Goal: Task Accomplishment & Management: Use online tool/utility

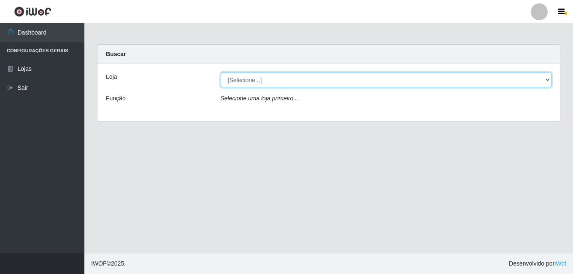
click at [534, 83] on select "[Selecione...] Bemais Supermercados - B9 Bessa" at bounding box center [385, 80] width 331 height 15
select select "410"
click at [220, 73] on select "[Selecione...] Bemais Supermercados - B9 Bessa" at bounding box center [385, 80] width 331 height 15
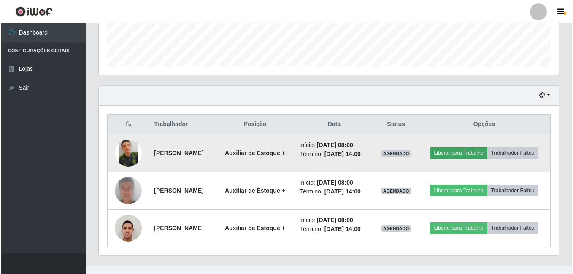
scroll to position [267, 0]
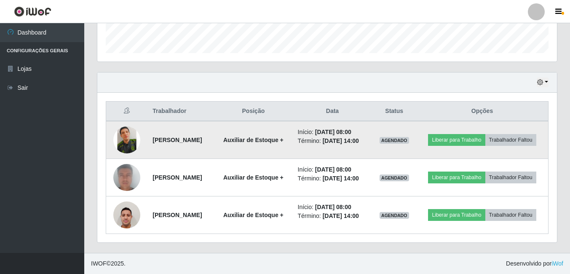
drag, startPoint x: 501, startPoint y: 115, endPoint x: 317, endPoint y: 132, distance: 185.5
click at [293, 133] on td "Auxiliar de Estoque +" at bounding box center [253, 140] width 78 height 38
click at [485, 134] on button "Liberar para Trabalho" at bounding box center [456, 140] width 57 height 12
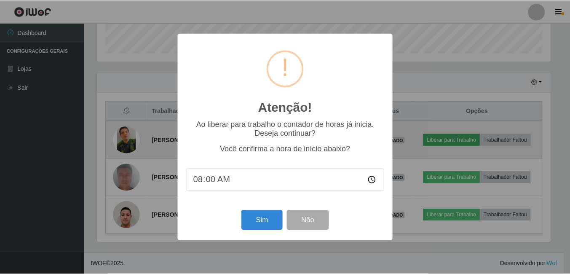
scroll to position [175, 456]
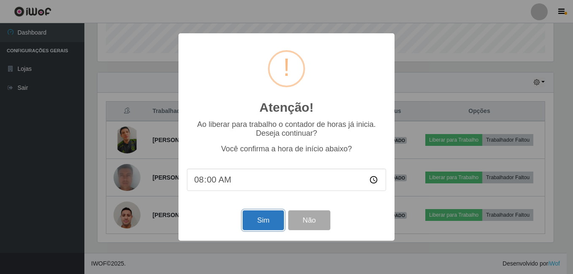
click at [269, 220] on button "Sim" at bounding box center [262, 220] width 41 height 20
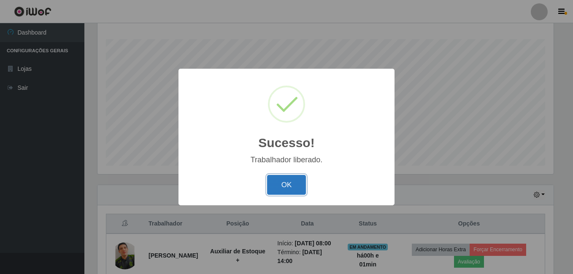
click at [288, 189] on button "OK" at bounding box center [286, 185] width 39 height 20
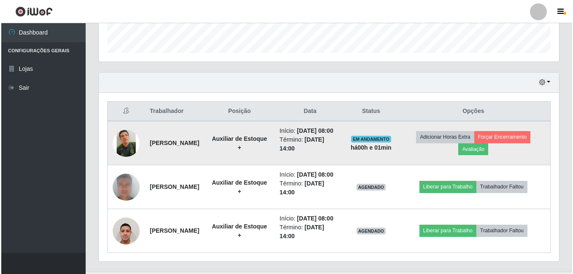
scroll to position [294, 0]
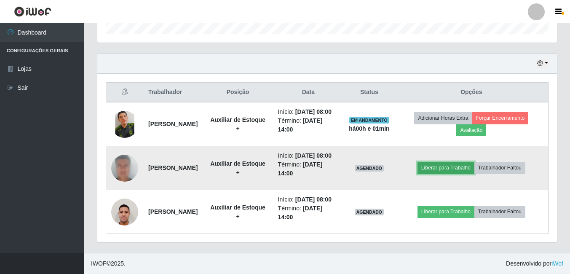
click at [462, 162] on button "Liberar para Trabalho" at bounding box center [446, 168] width 57 height 12
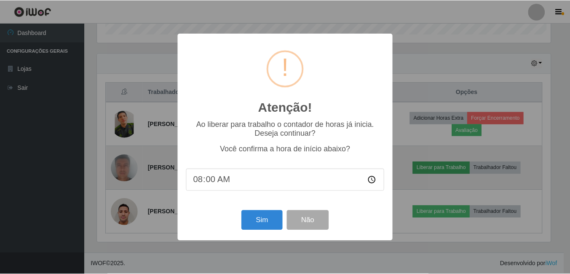
scroll to position [175, 456]
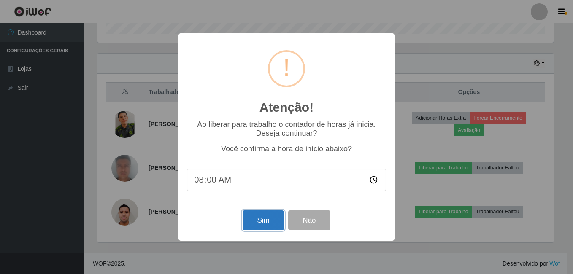
click at [266, 226] on button "Sim" at bounding box center [262, 220] width 41 height 20
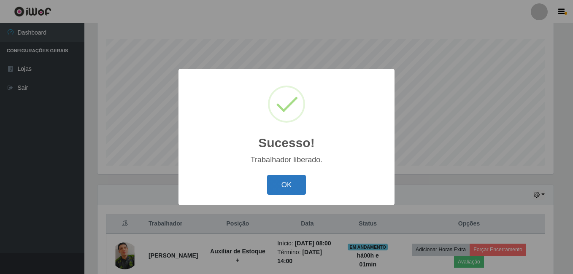
click at [291, 182] on button "OK" at bounding box center [286, 185] width 39 height 20
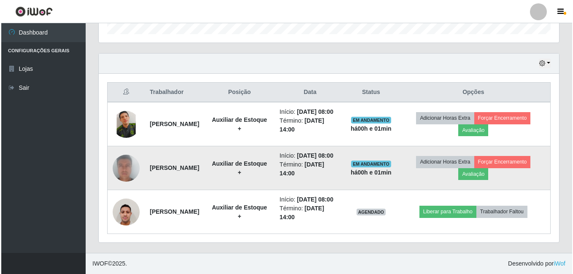
scroll to position [294, 0]
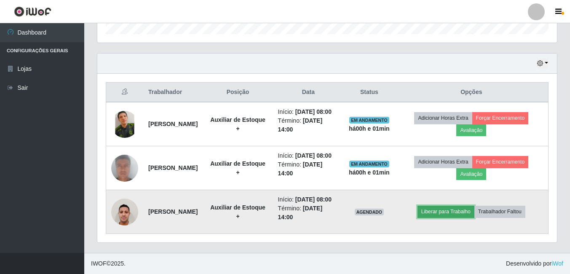
click at [469, 211] on button "Liberar para Trabalho" at bounding box center [446, 212] width 57 height 12
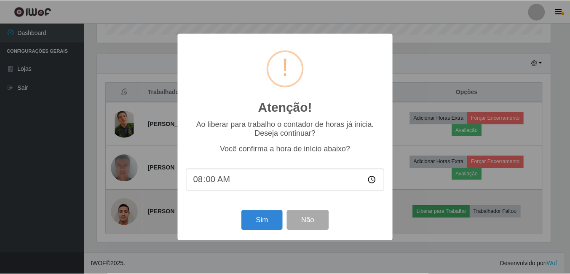
scroll to position [175, 456]
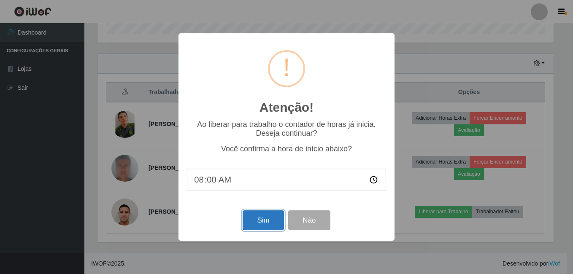
click at [262, 219] on button "Sim" at bounding box center [262, 220] width 41 height 20
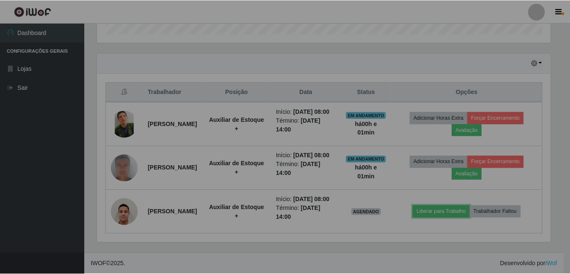
scroll to position [0, 0]
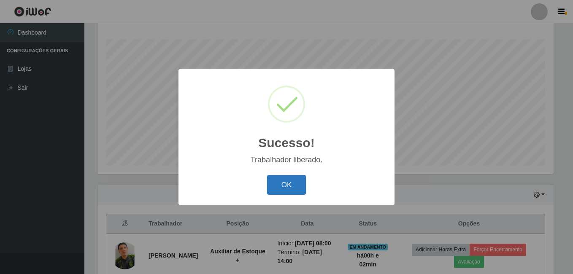
click at [292, 182] on button "OK" at bounding box center [286, 185] width 39 height 20
